Goal: Task Accomplishment & Management: Manage account settings

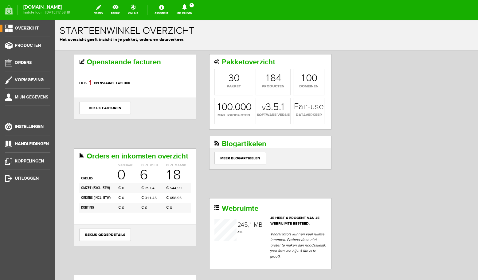
click at [192, 10] on link "Meldingen 1 Nieuwe orders Er is een nieuwe order( #6749 ) geplaatst door [PERSO…" at bounding box center [184, 10] width 23 height 14
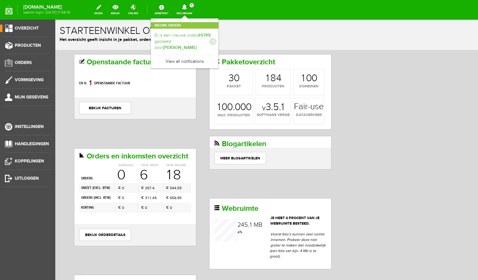
click at [191, 45] on b "[PERSON_NAME]" at bounding box center [180, 47] width 34 height 5
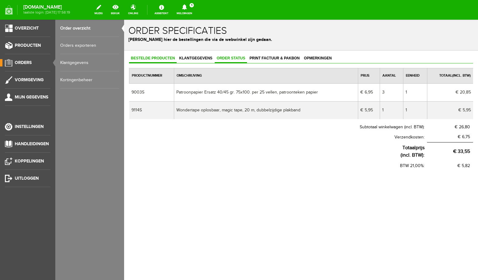
click at [224, 58] on span "Order status" at bounding box center [231, 58] width 32 height 4
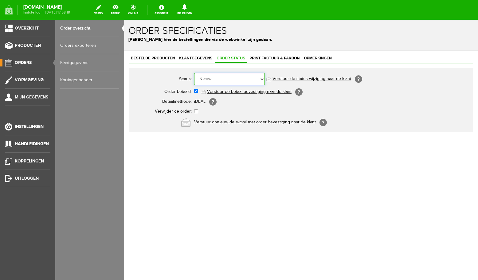
select select "5"
click option "Order is verstuurd" at bounding box center [124, 20] width 0 height 0
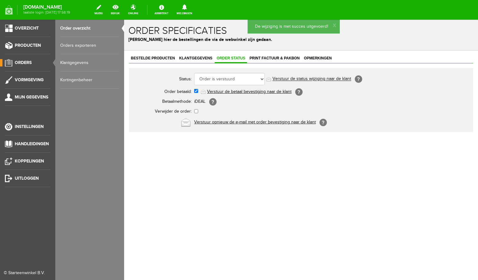
click at [77, 30] on link "Order overzicht" at bounding box center [89, 28] width 59 height 17
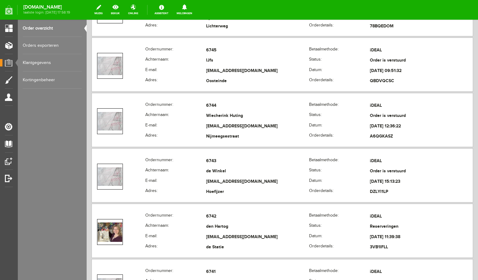
scroll to position [327, 0]
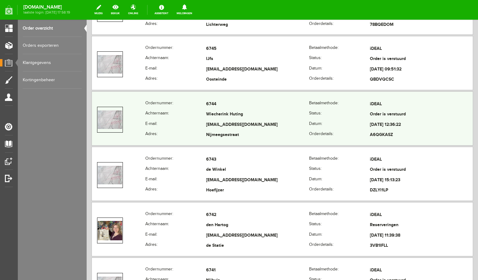
click at [273, 126] on td "[EMAIL_ADDRESS][DOMAIN_NAME]" at bounding box center [257, 125] width 103 height 10
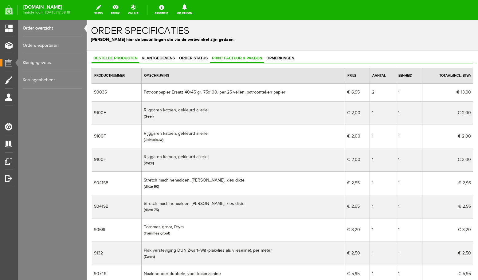
click at [235, 59] on span "Print factuur & pakbon" at bounding box center [237, 58] width 54 height 4
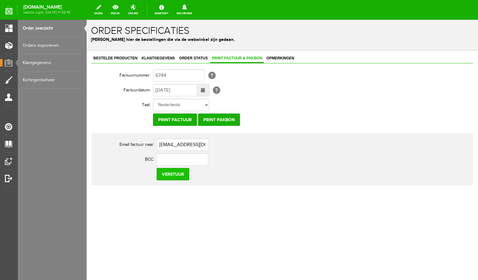
click at [179, 174] on input "Verstuur" at bounding box center [173, 174] width 33 height 12
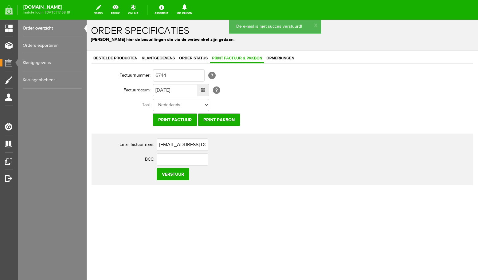
click at [43, 30] on link "Order overzicht" at bounding box center [52, 28] width 59 height 17
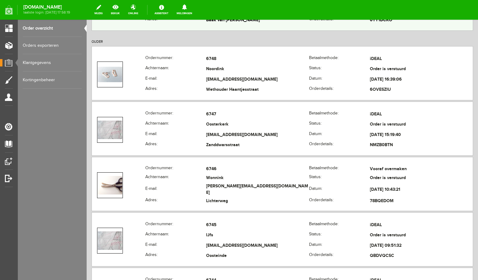
scroll to position [196, 0]
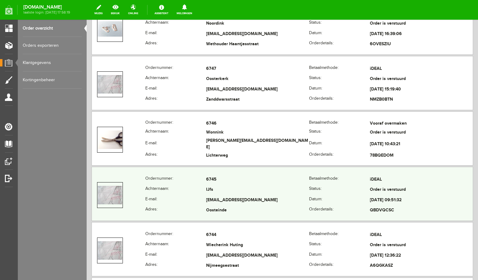
click at [252, 184] on td "6745" at bounding box center [257, 179] width 103 height 10
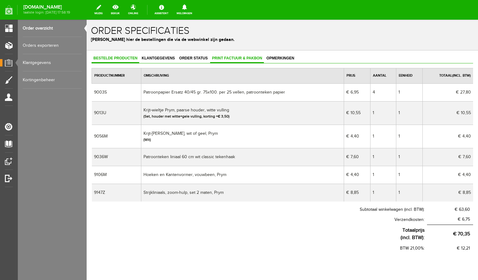
click at [214, 58] on span "Print factuur & pakbon" at bounding box center [237, 58] width 54 height 4
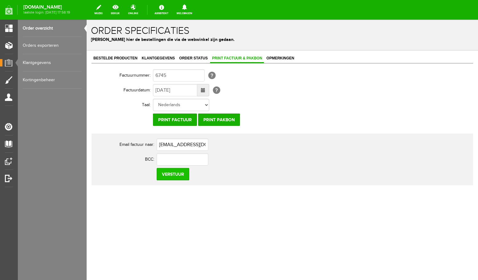
click at [167, 175] on input "Verstuur" at bounding box center [173, 174] width 33 height 12
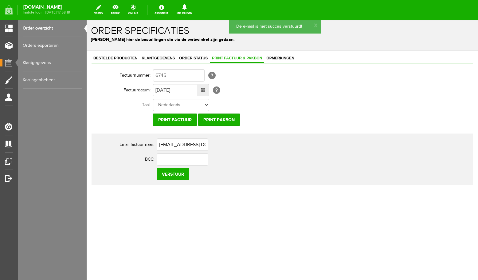
click at [42, 30] on link "Order overzicht" at bounding box center [52, 28] width 59 height 17
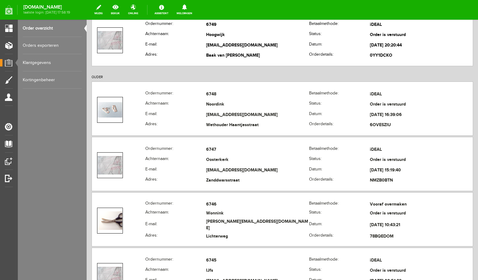
scroll to position [131, 0]
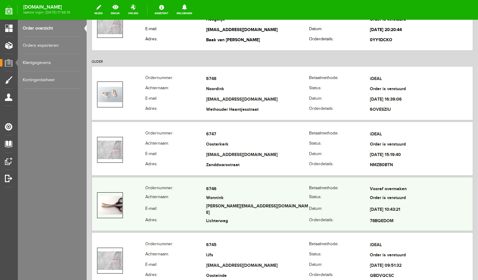
click at [230, 200] on td "Wonnink" at bounding box center [257, 198] width 103 height 9
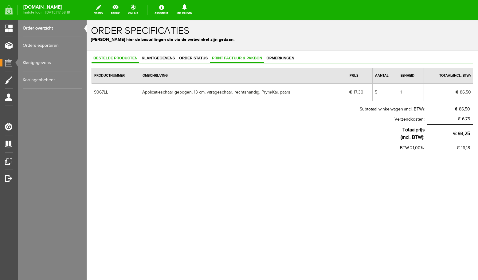
click at [228, 58] on span "Print factuur & pakbon" at bounding box center [237, 58] width 54 height 4
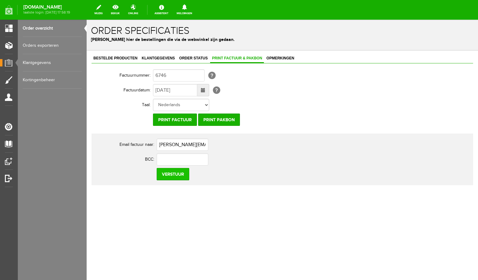
click at [178, 174] on input "Verstuur" at bounding box center [173, 174] width 33 height 12
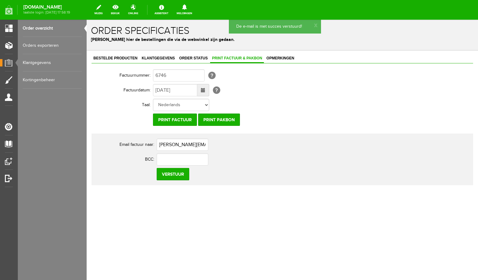
click at [45, 27] on link "Order overzicht" at bounding box center [52, 28] width 59 height 17
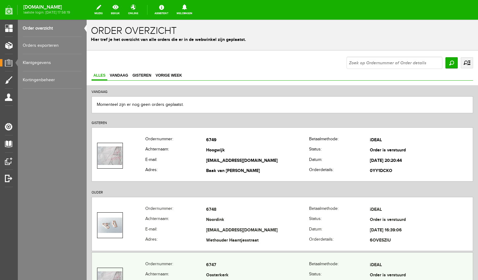
click at [247, 260] on div "Ordernummer: 6747 [GEOGRAPHIC_DATA]: iDEAL Achternaam: [GEOGRAPHIC_DATA] Status…" at bounding box center [283, 279] width 382 height 54
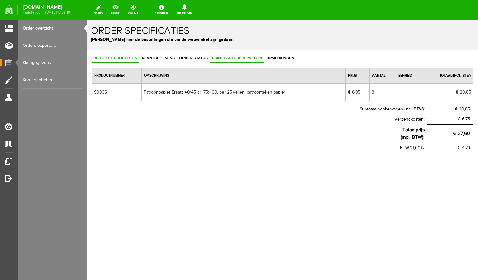
click at [223, 59] on span "Print factuur & pakbon" at bounding box center [237, 58] width 54 height 4
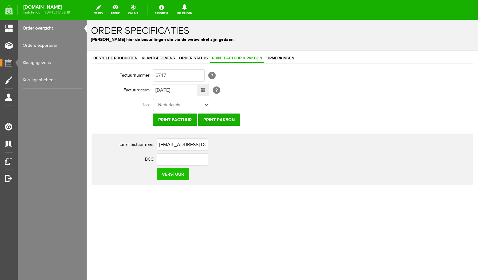
click at [183, 175] on input "Verstuur" at bounding box center [173, 174] width 33 height 12
